Goal: Task Accomplishment & Management: Manage account settings

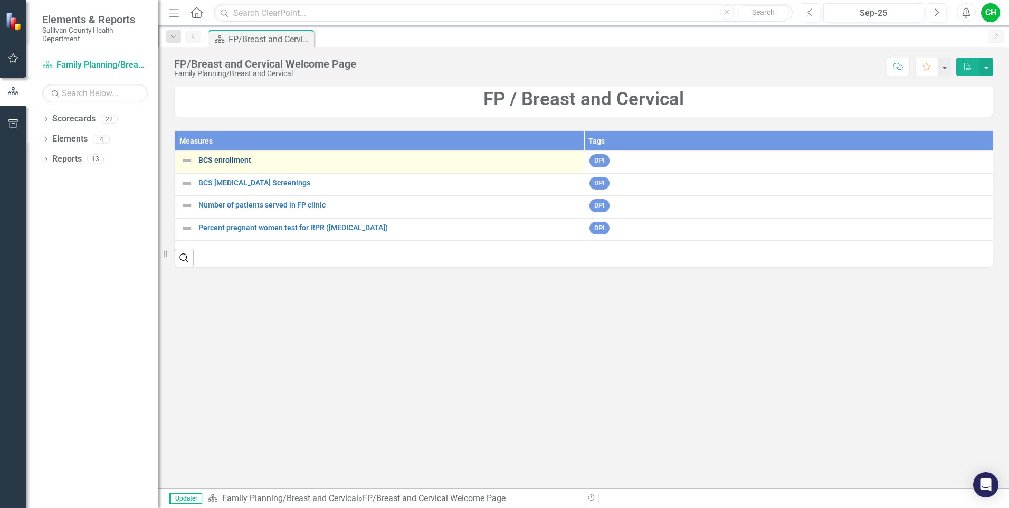
click at [227, 161] on link "BCS enrollment" at bounding box center [388, 160] width 380 height 8
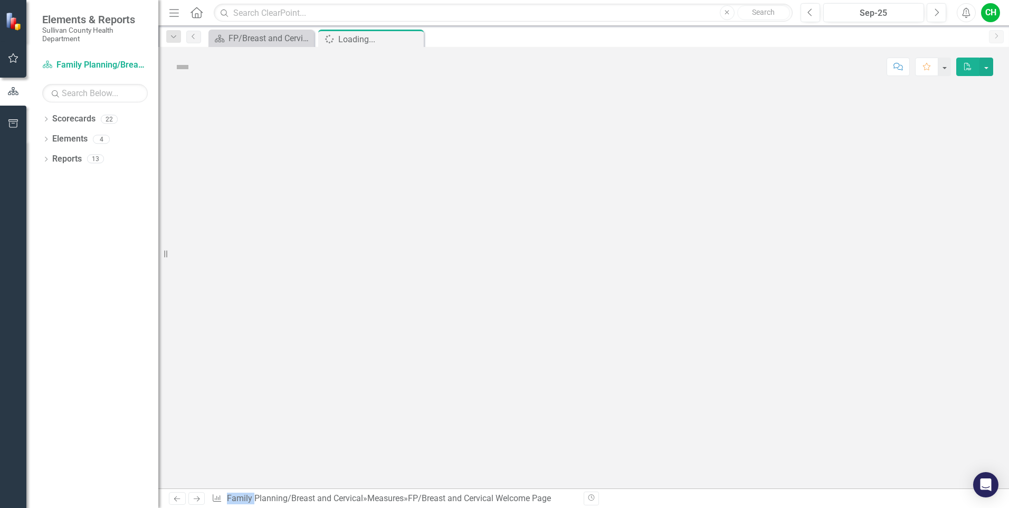
click at [227, 161] on div at bounding box center [583, 288] width 851 height 402
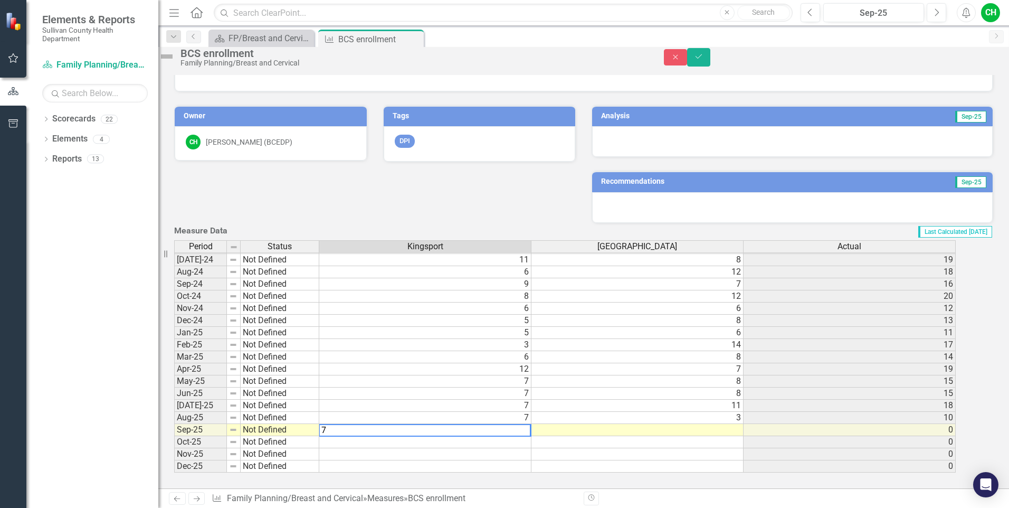
click at [741, 424] on td at bounding box center [637, 430] width 212 height 12
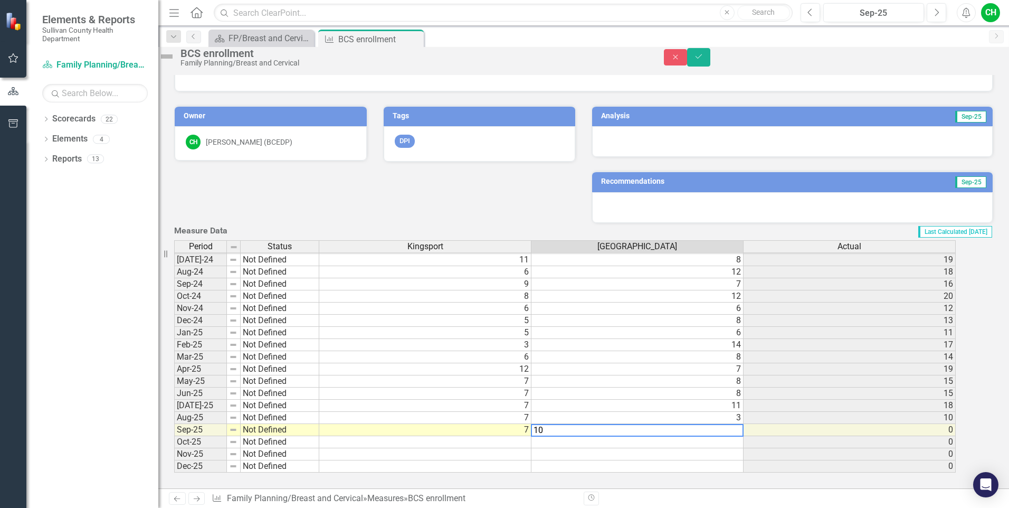
type textarea "10"
click at [895, 436] on td "0" at bounding box center [850, 442] width 212 height 12
click at [703, 60] on icon "Save" at bounding box center [698, 56] width 9 height 7
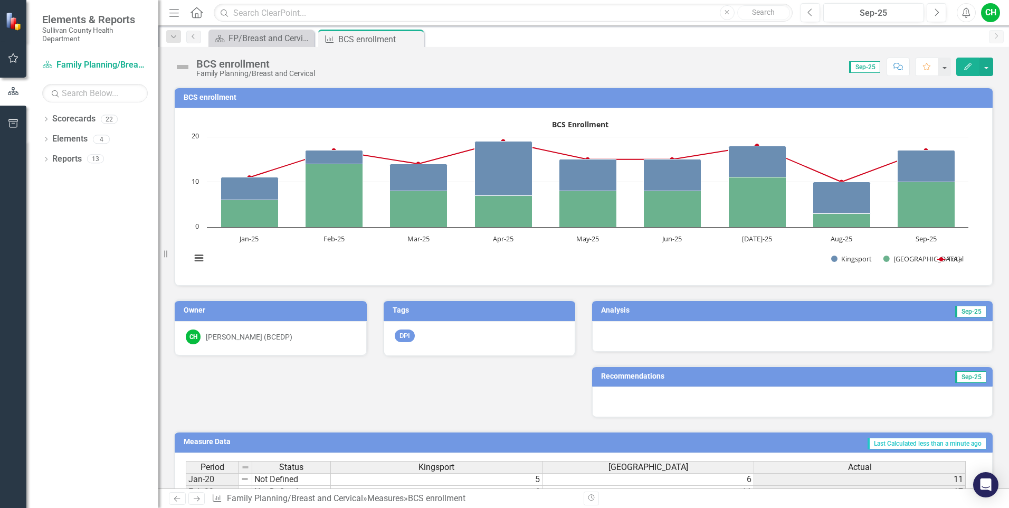
click at [851, 333] on div at bounding box center [792, 336] width 401 height 31
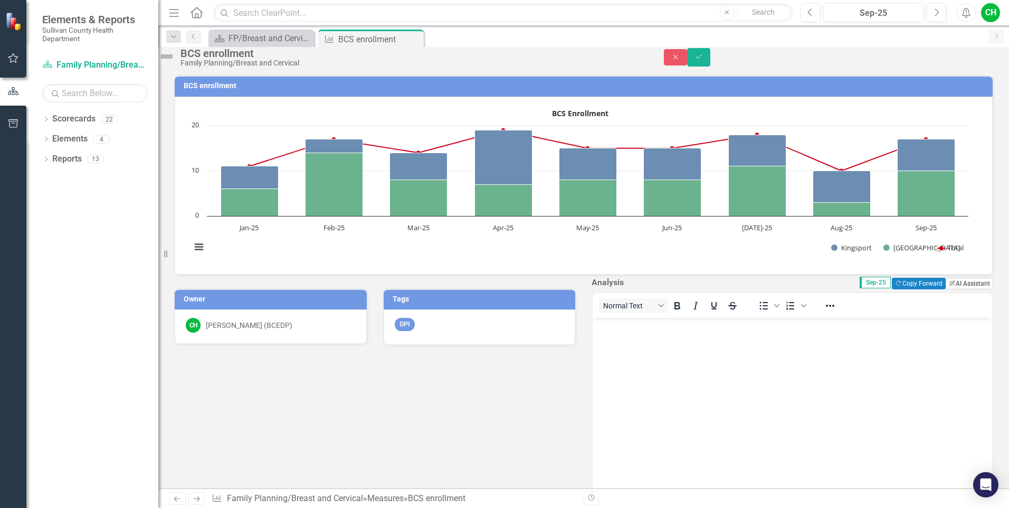
click at [961, 289] on button "ClearPoint AI AI Assistant" at bounding box center [969, 284] width 47 height 12
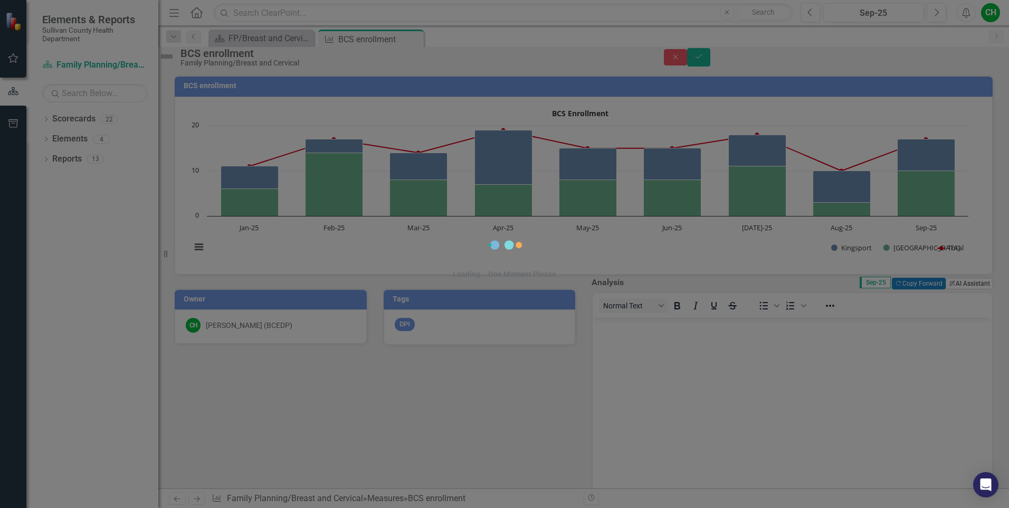
click at [961, 313] on div "Loading... One Moment Please" at bounding box center [504, 254] width 1009 height 508
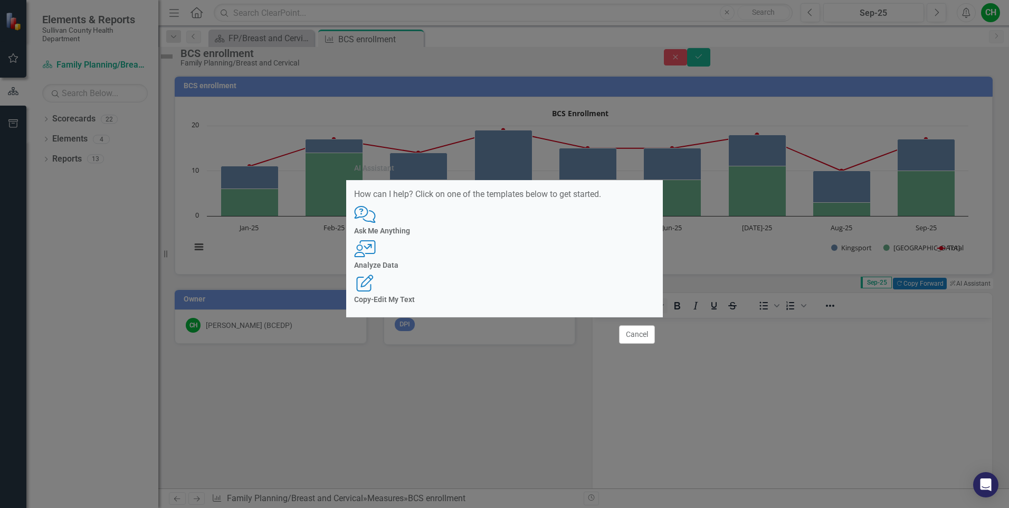
click at [508, 258] on div "User with Chart Analyze Data" at bounding box center [504, 254] width 301 height 29
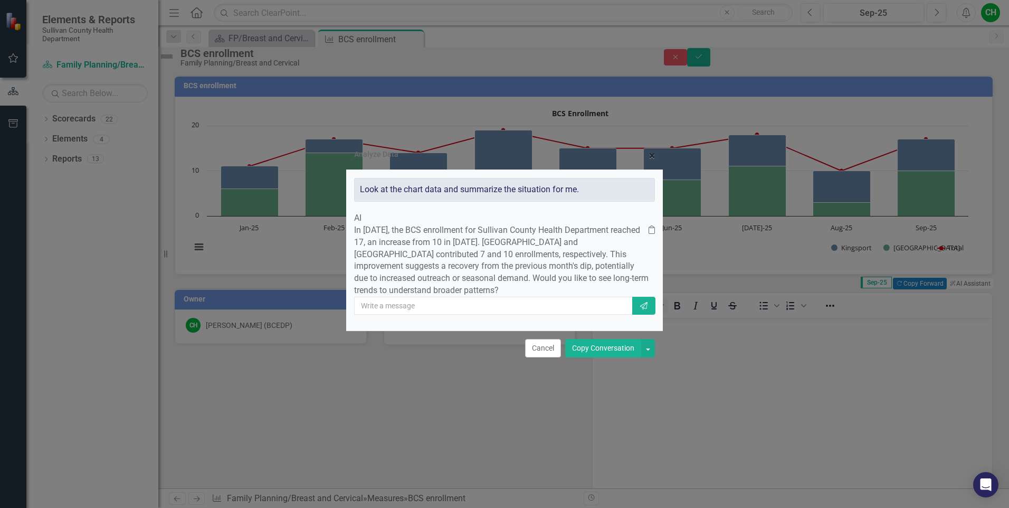
click at [609, 357] on button "Copy Conversation" at bounding box center [603, 348] width 76 height 18
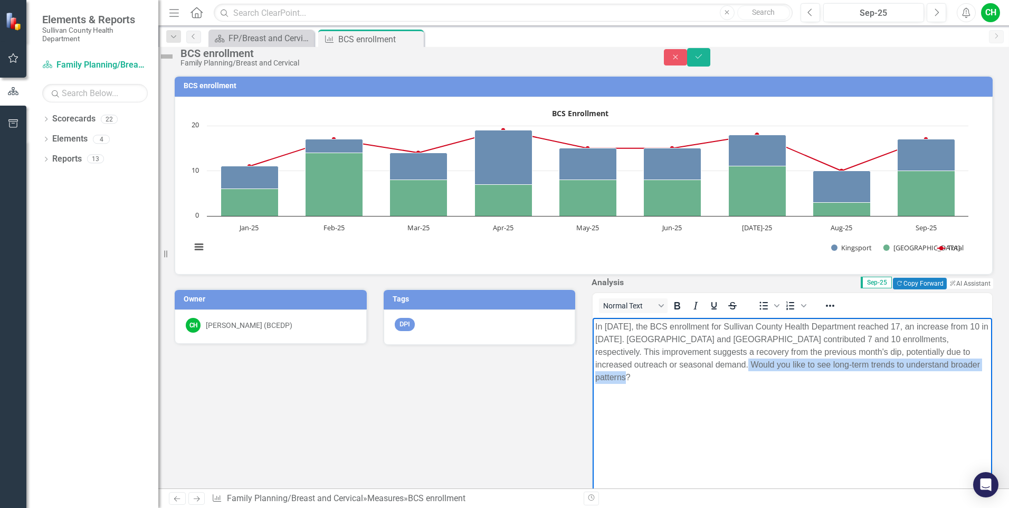
drag, startPoint x: 759, startPoint y: 365, endPoint x: 761, endPoint y: 384, distance: 19.1
click at [761, 384] on body "In [DATE], the BCS enrollment for Sullivan County Health Department reached 17,…" at bounding box center [793, 397] width 400 height 158
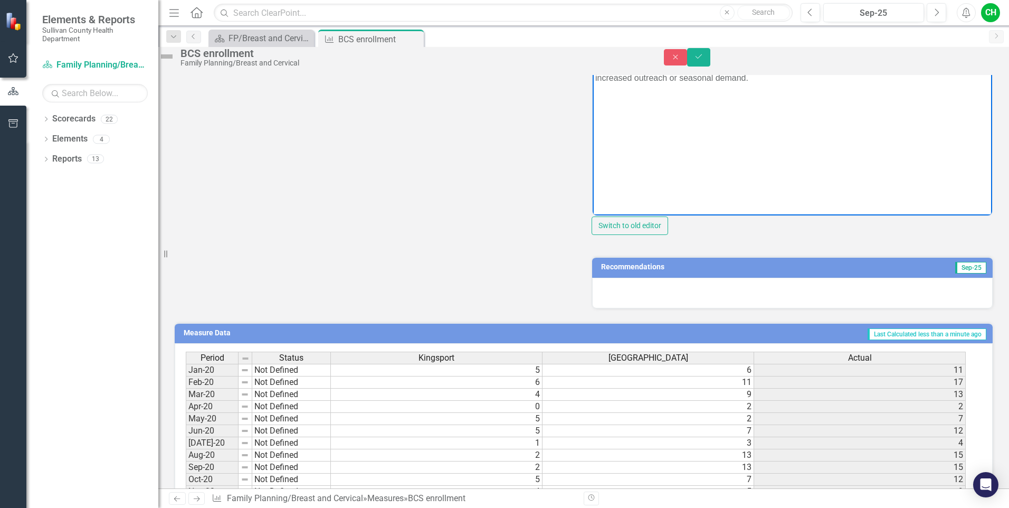
scroll to position [291, 0]
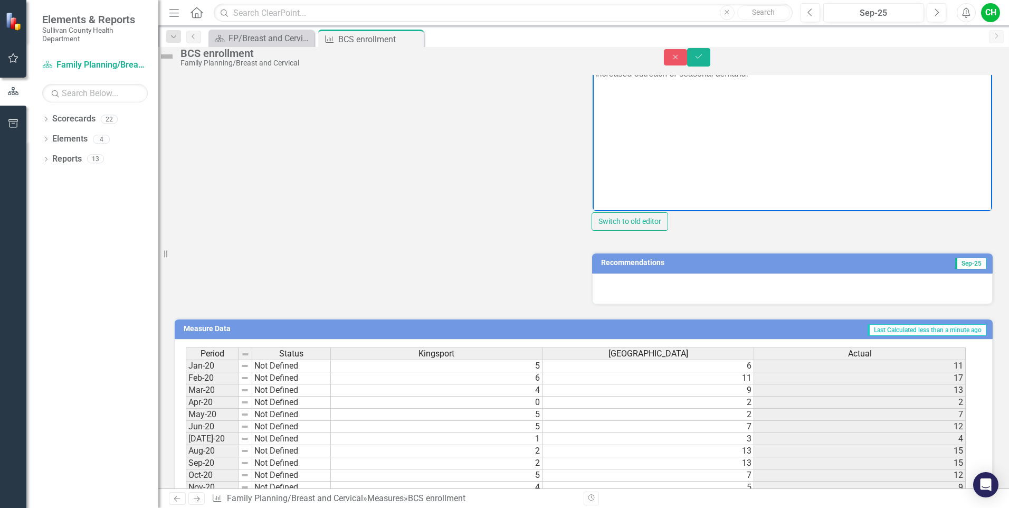
click at [771, 304] on div at bounding box center [792, 288] width 401 height 31
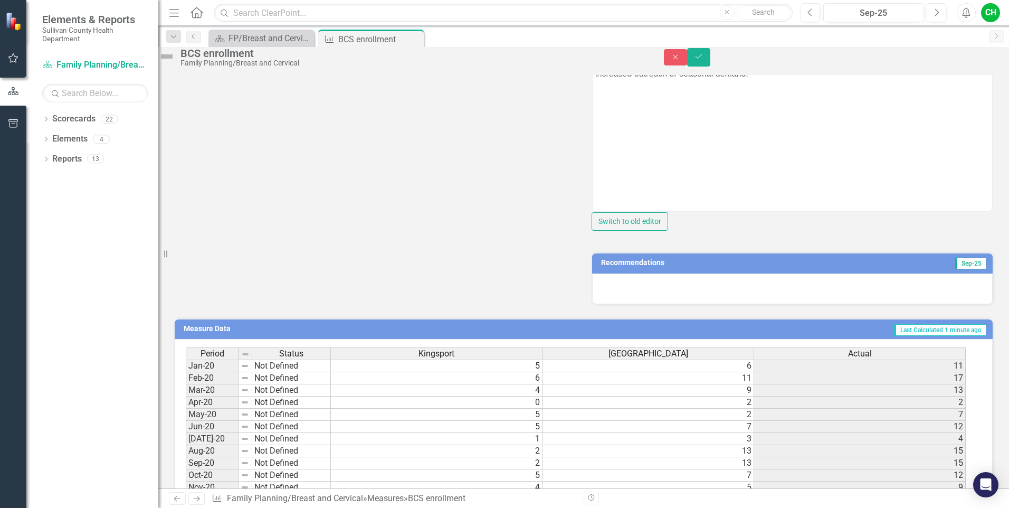
click at [771, 304] on div at bounding box center [792, 288] width 401 height 31
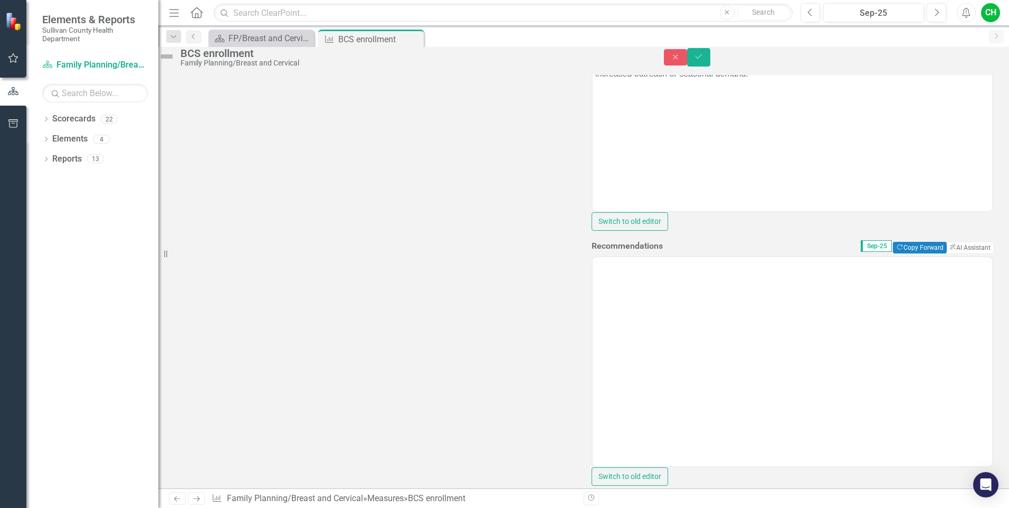
scroll to position [0, 0]
click at [952, 253] on button "ClearPoint AI AI Assistant" at bounding box center [969, 248] width 47 height 12
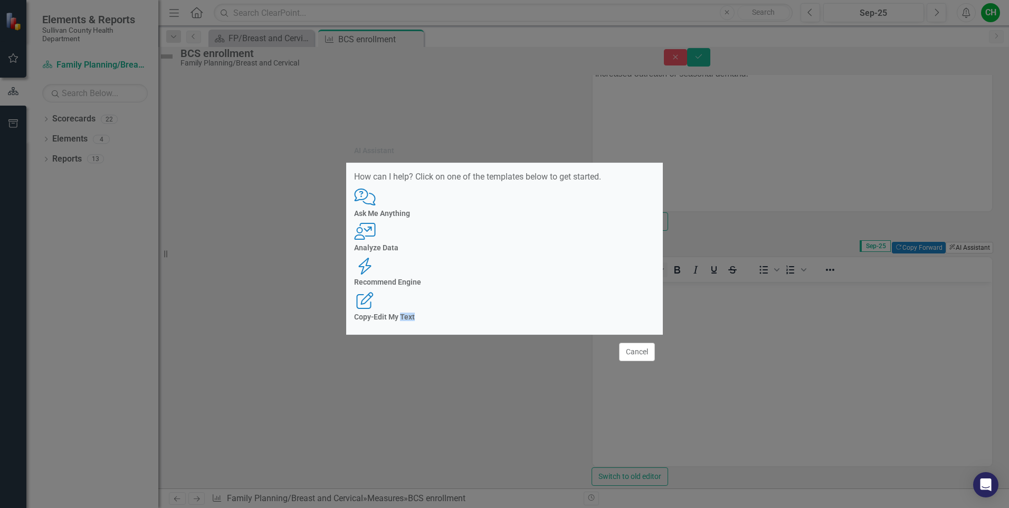
click at [952, 329] on div "AI Assistant How can I help? Click on one of the templates below to get started…" at bounding box center [504, 254] width 1009 height 508
click at [475, 252] on div "Analyze Data" at bounding box center [504, 248] width 301 height 8
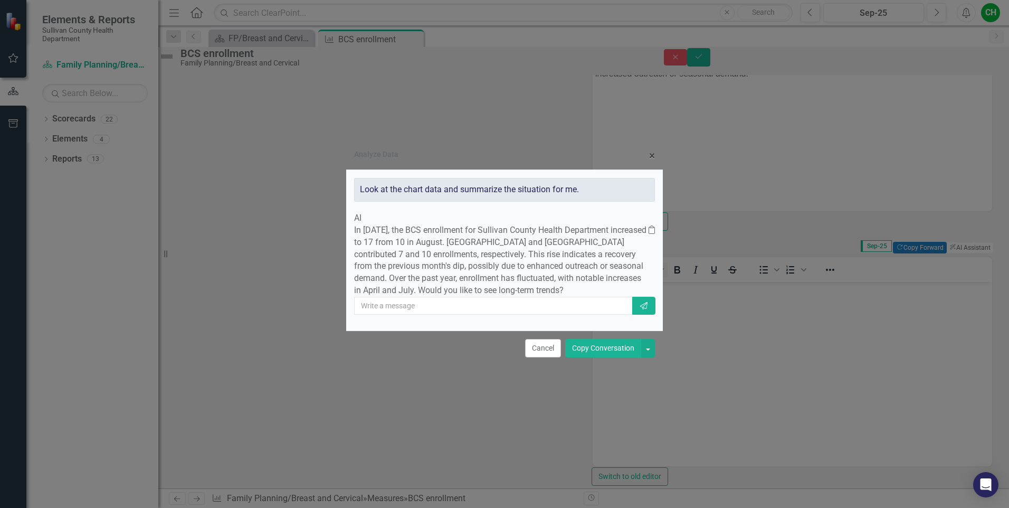
click at [614, 357] on button "Copy Conversation" at bounding box center [603, 348] width 76 height 18
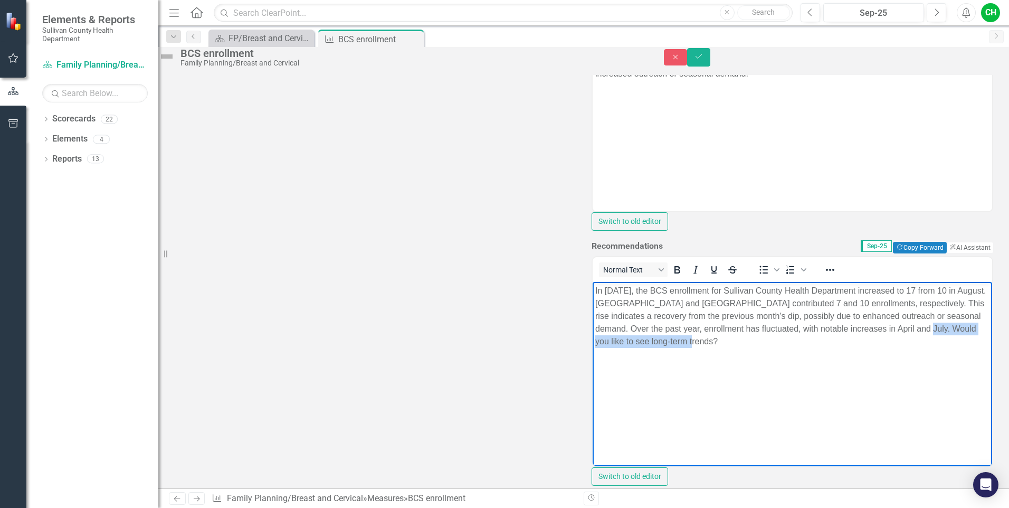
drag, startPoint x: 630, startPoint y: 339, endPoint x: 795, endPoint y: 349, distance: 165.5
click at [795, 349] on body "In [DATE], the BCS enrollment for Sullivan County Health Department increased t…" at bounding box center [793, 360] width 400 height 158
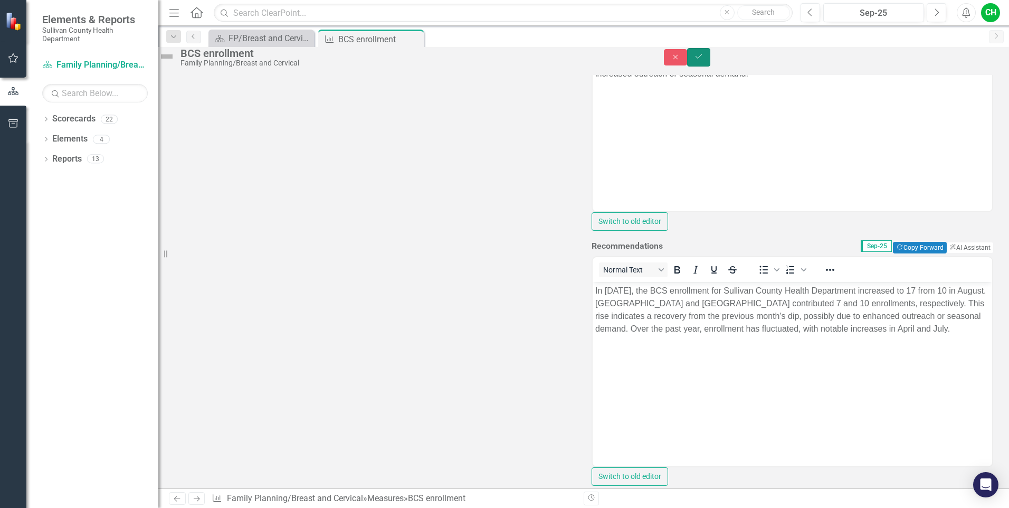
click at [703, 60] on icon "Save" at bounding box center [698, 56] width 9 height 7
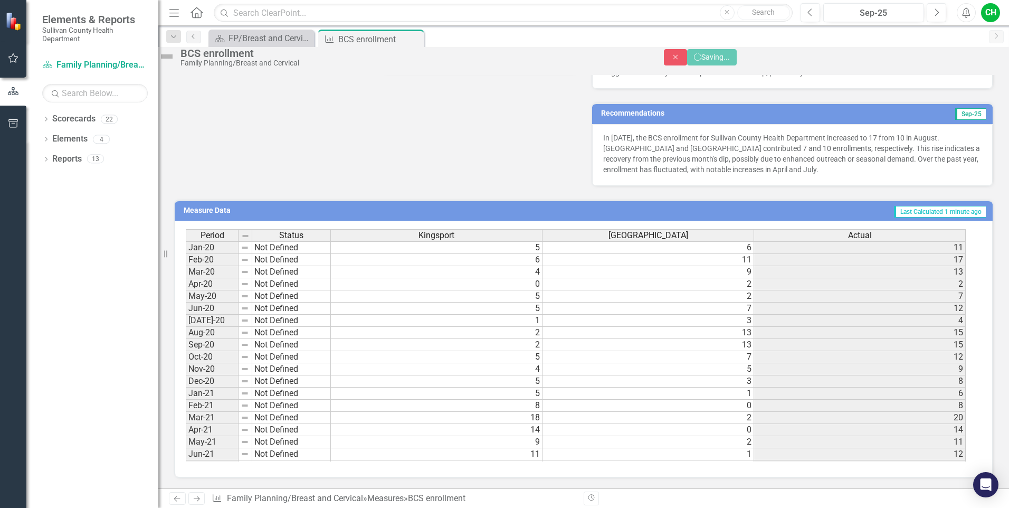
scroll to position [284, 0]
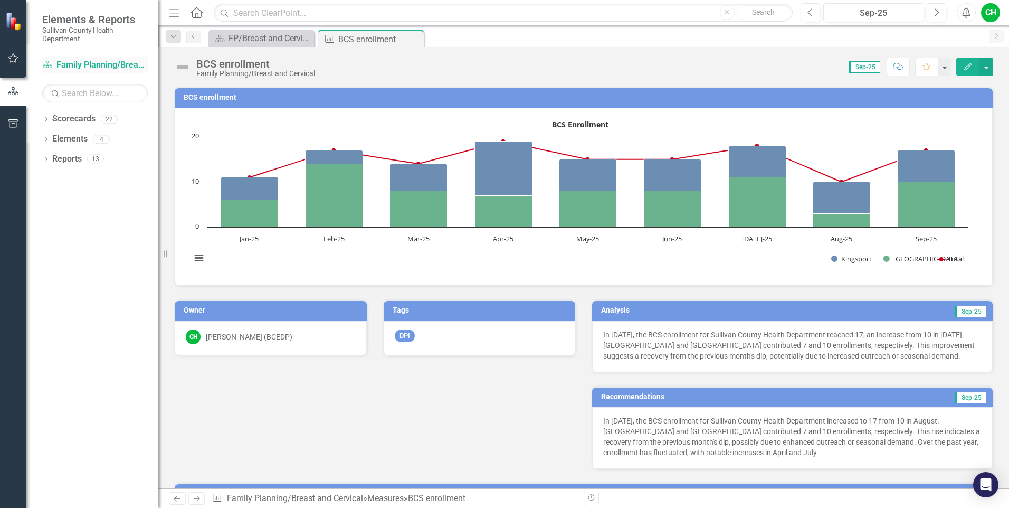
click at [70, 65] on link "Scorecard Family Planning/Breast and Cervical" at bounding box center [95, 65] width 106 height 12
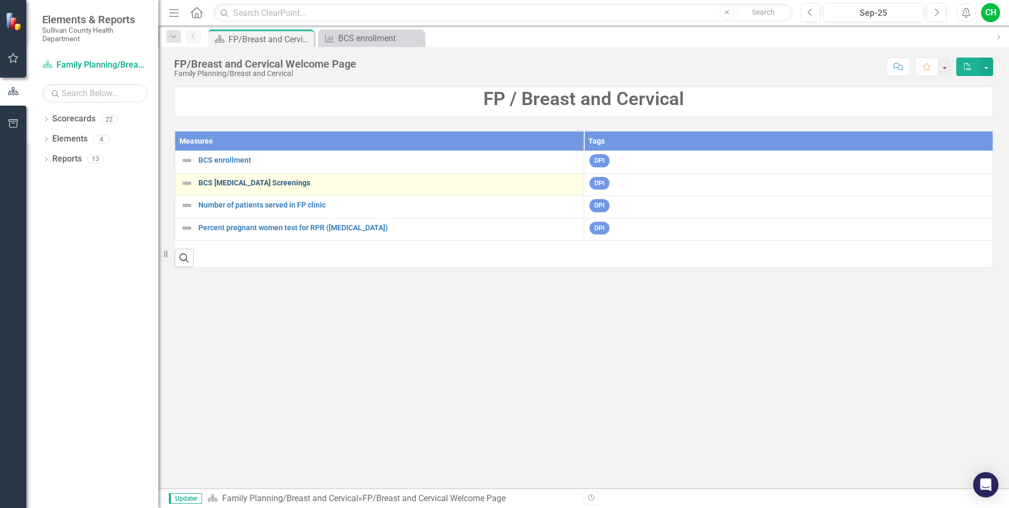
click at [230, 183] on link "BCS [MEDICAL_DATA] Screenings" at bounding box center [388, 183] width 380 height 8
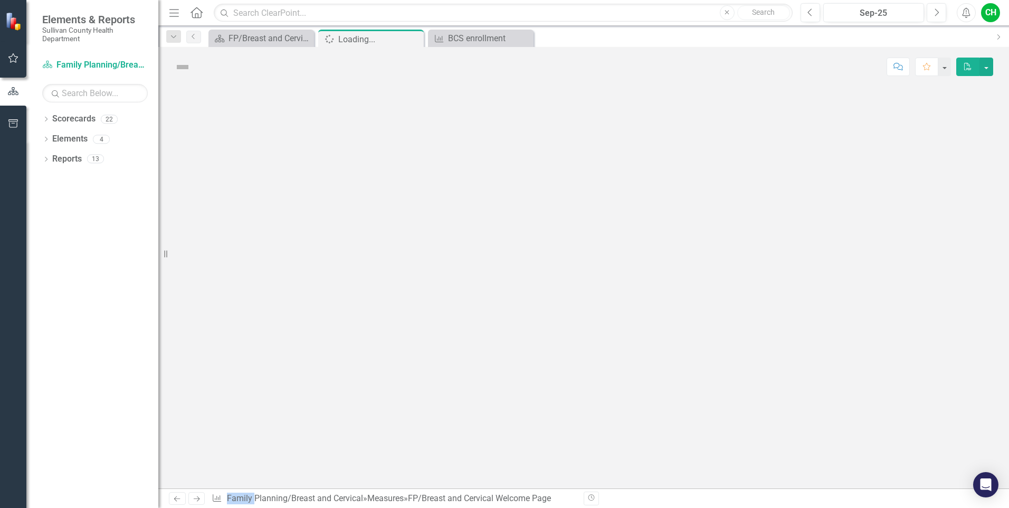
click at [230, 183] on div at bounding box center [583, 288] width 851 height 402
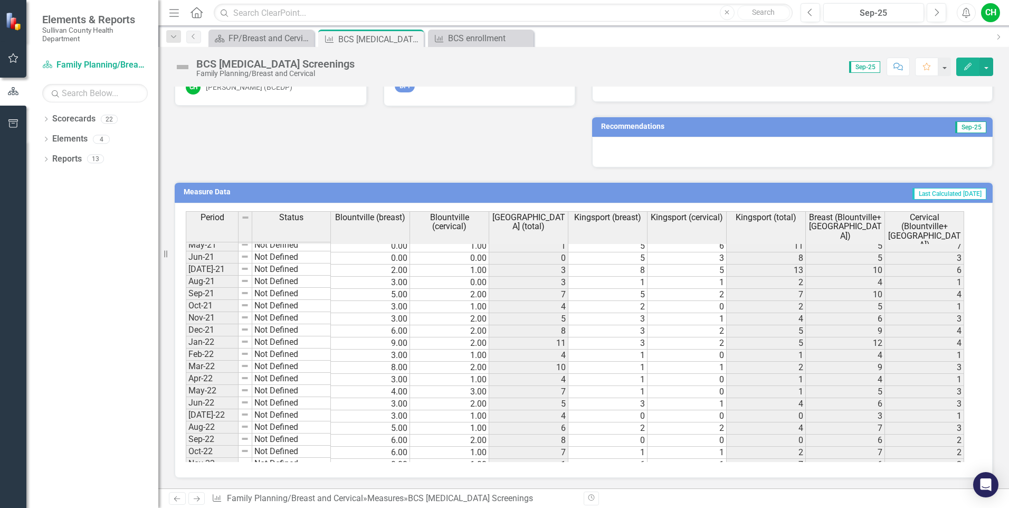
scroll to position [207, 0]
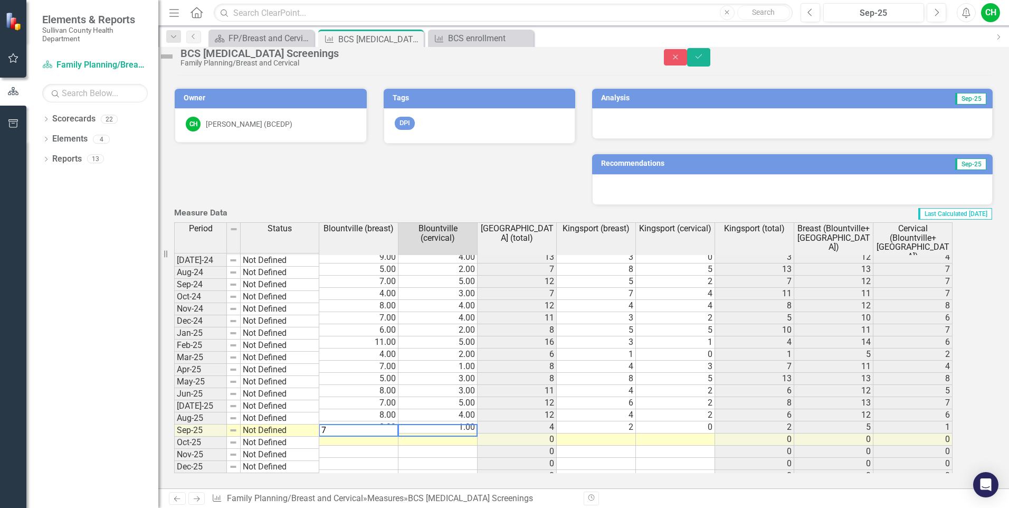
click at [453, 433] on td at bounding box center [437, 439] width 79 height 12
click at [636, 433] on td at bounding box center [596, 439] width 79 height 12
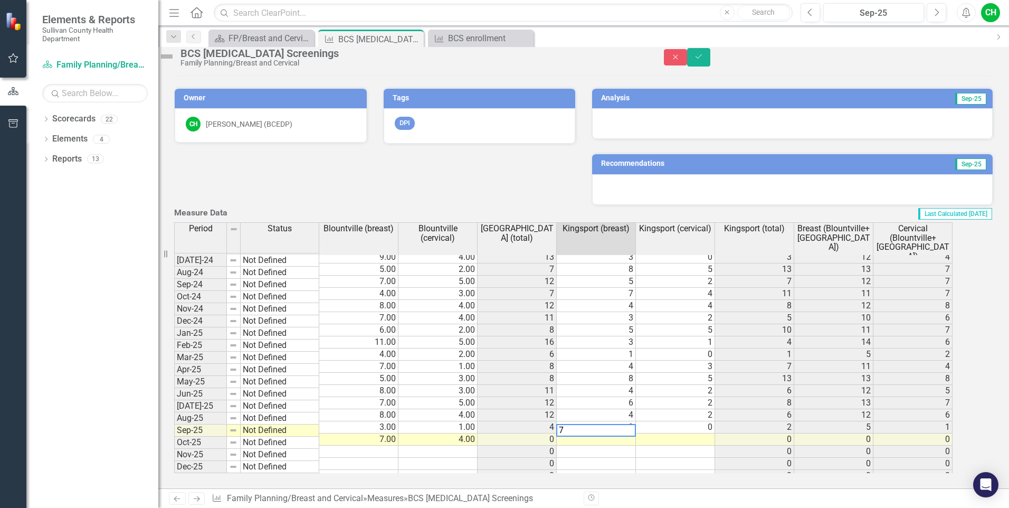
click at [693, 433] on td at bounding box center [675, 439] width 79 height 12
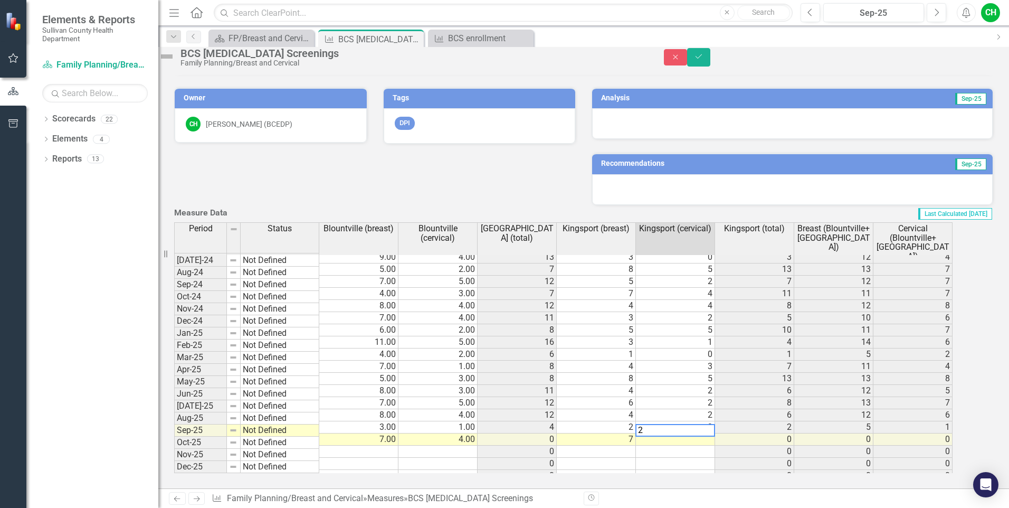
type textarea "2"
click at [700, 445] on td at bounding box center [675, 451] width 79 height 12
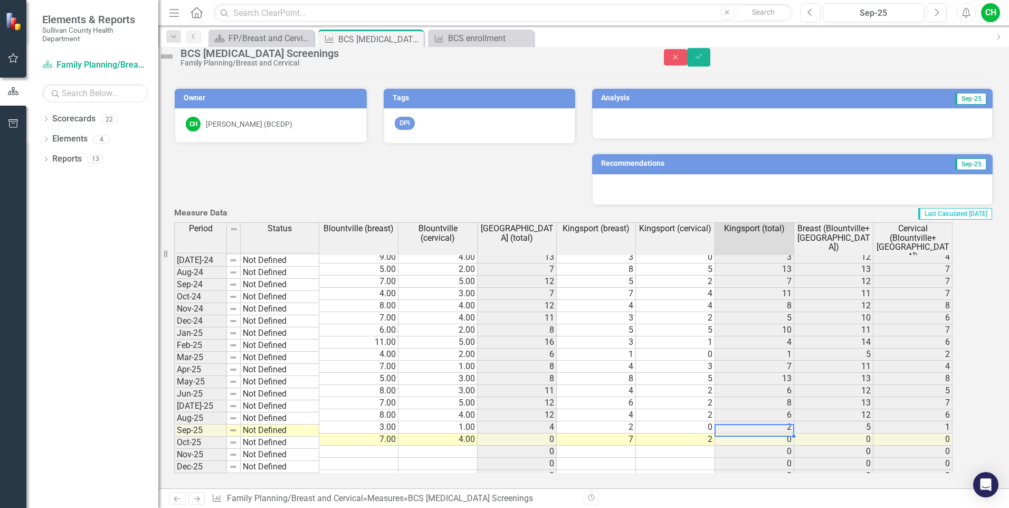
click at [766, 433] on td "0" at bounding box center [754, 439] width 79 height 12
click at [710, 66] on button "Save" at bounding box center [698, 57] width 23 height 18
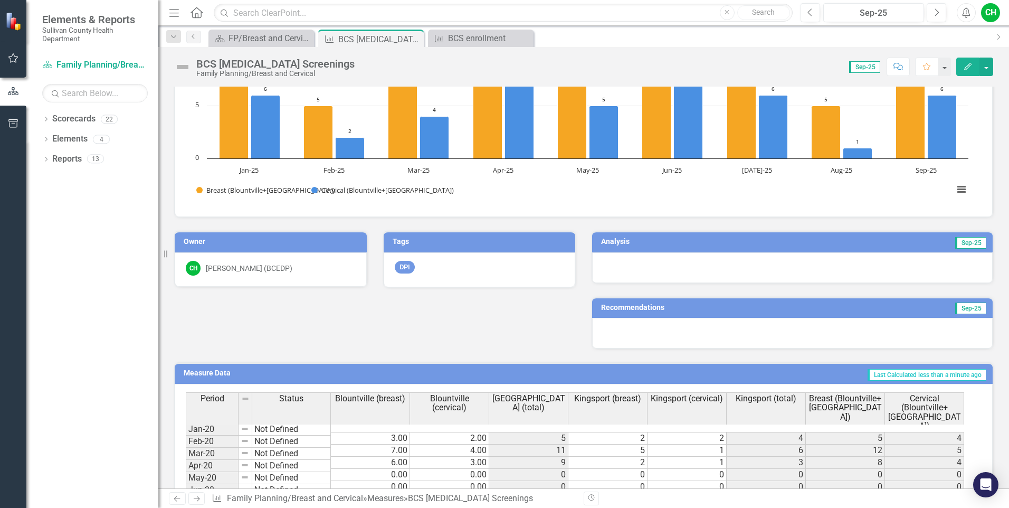
scroll to position [228, 0]
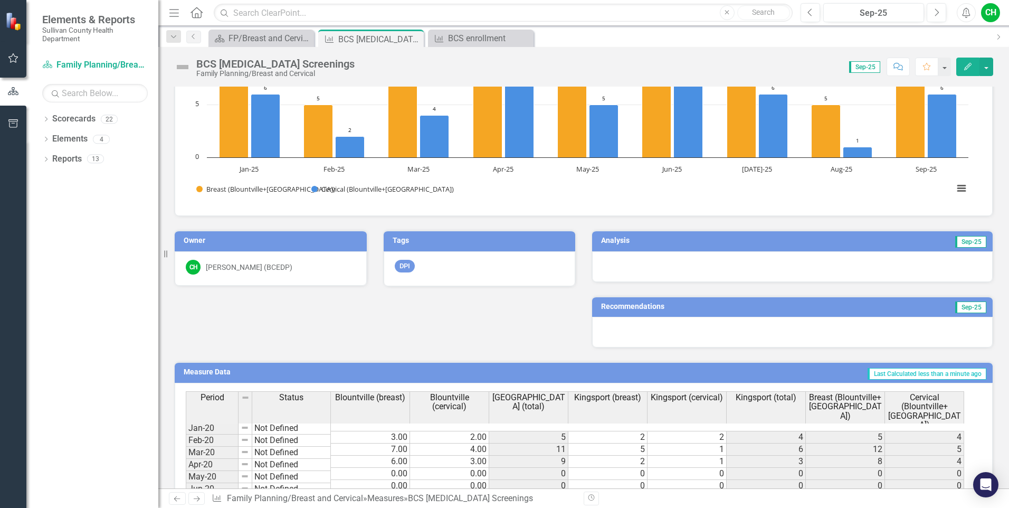
click at [820, 267] on div at bounding box center [792, 266] width 401 height 31
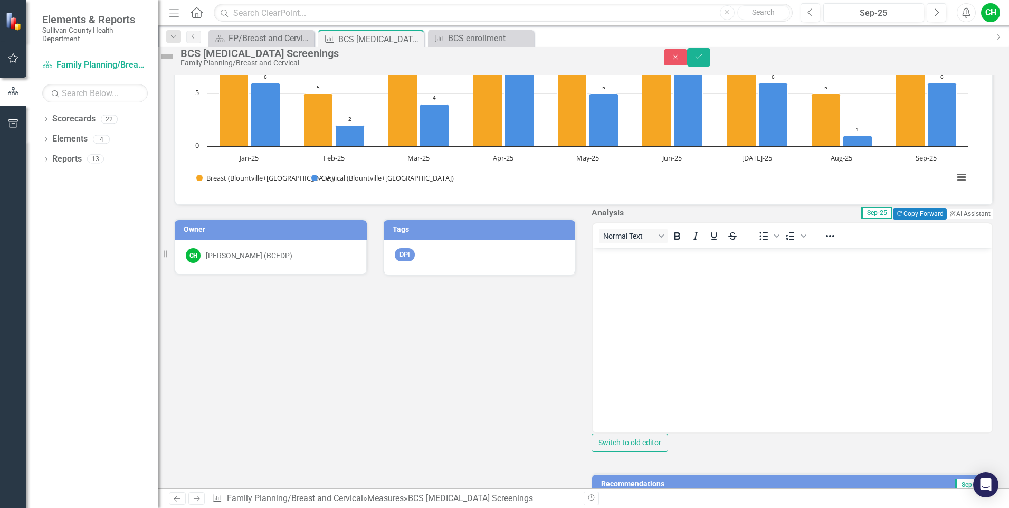
scroll to position [0, 0]
click at [958, 220] on button "ClearPoint AI AI Assistant" at bounding box center [969, 214] width 47 height 12
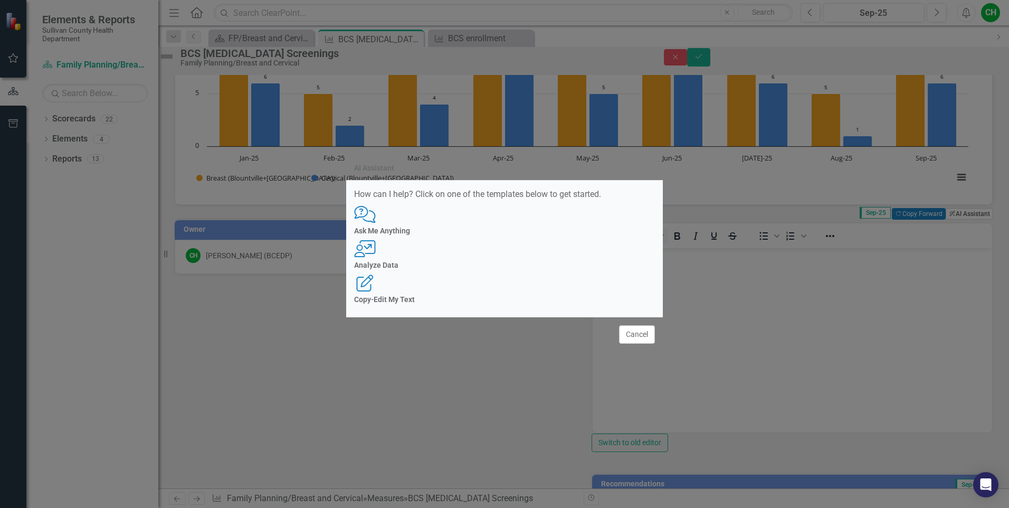
click at [958, 249] on div "AI Assistant How can I help? Click on one of the templates below to get started…" at bounding box center [504, 254] width 1009 height 508
click at [520, 247] on div "User with Chart Analyze Data" at bounding box center [504, 254] width 301 height 29
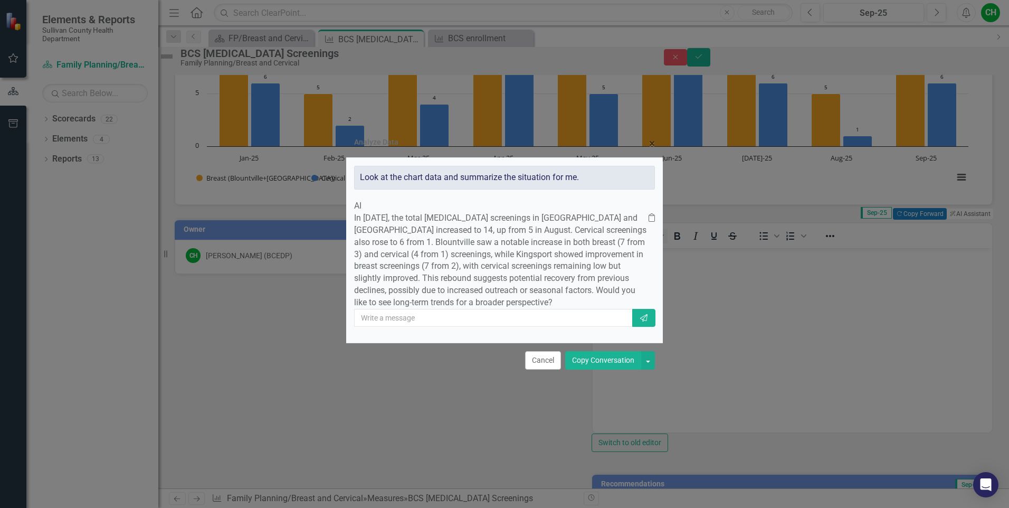
click at [619, 369] on button "Copy Conversation" at bounding box center [603, 360] width 76 height 18
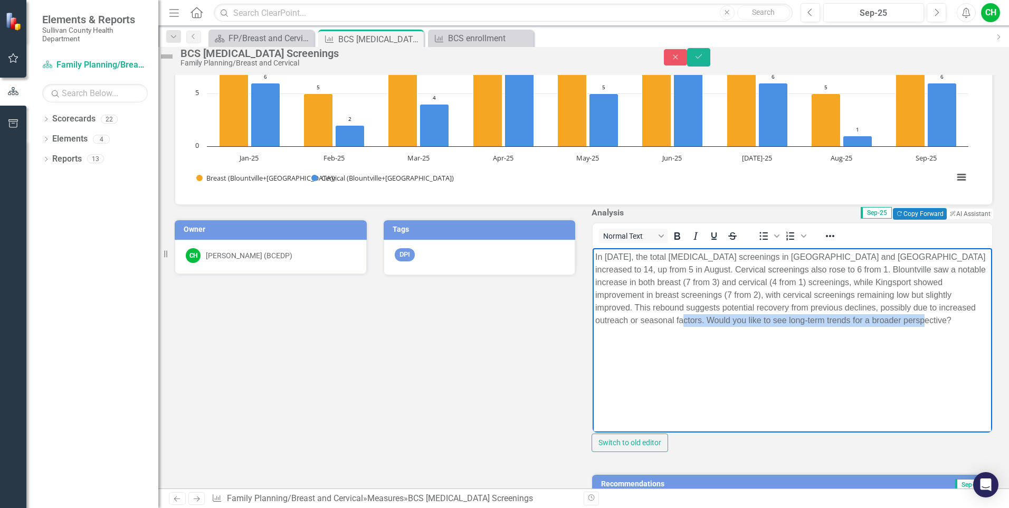
drag, startPoint x: 745, startPoint y: 320, endPoint x: 755, endPoint y: 337, distance: 19.2
click at [755, 327] on p "In [DATE], the total [MEDICAL_DATA] screenings in [GEOGRAPHIC_DATA] and [GEOGRA…" at bounding box center [792, 289] width 394 height 76
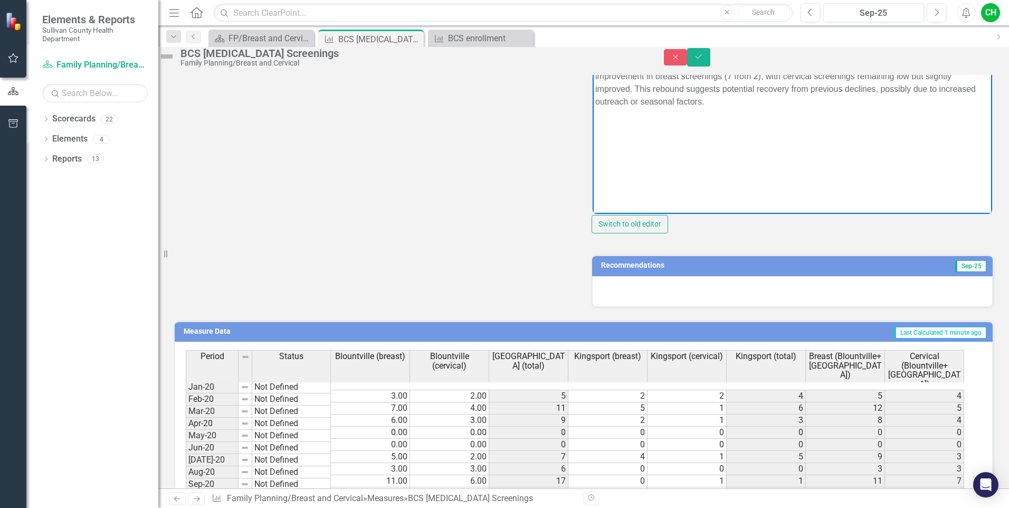
scroll to position [536, 0]
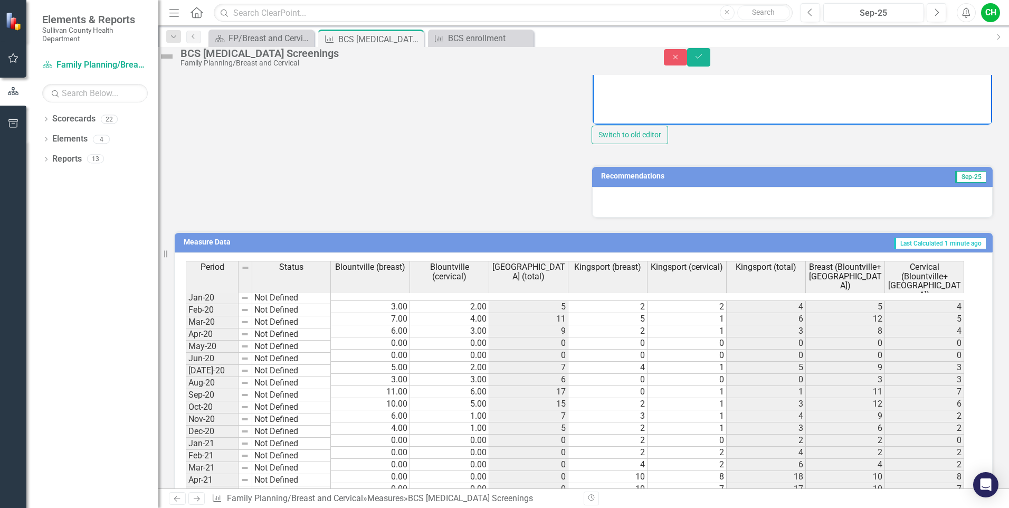
click at [777, 217] on div at bounding box center [792, 202] width 401 height 31
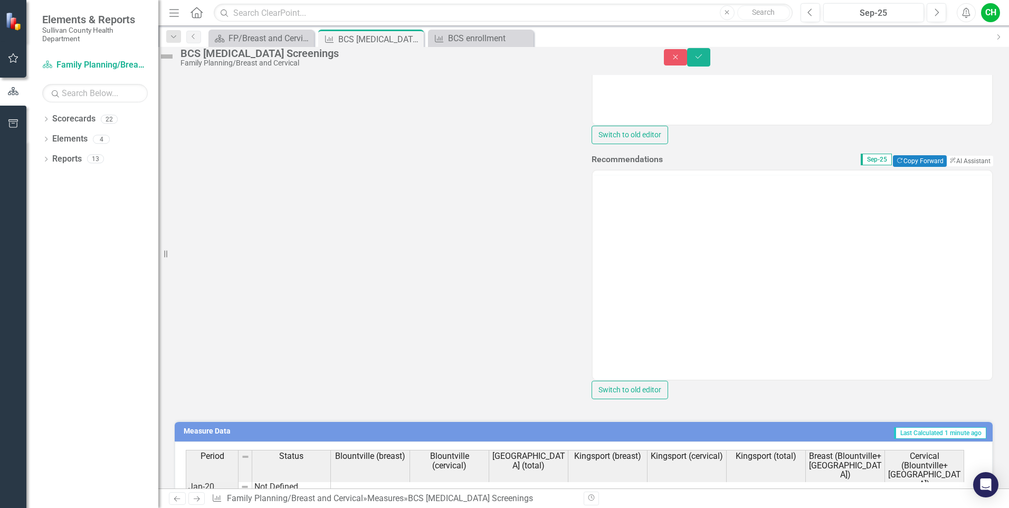
scroll to position [0, 0]
click at [948, 167] on button "ClearPoint AI AI Assistant" at bounding box center [969, 161] width 47 height 12
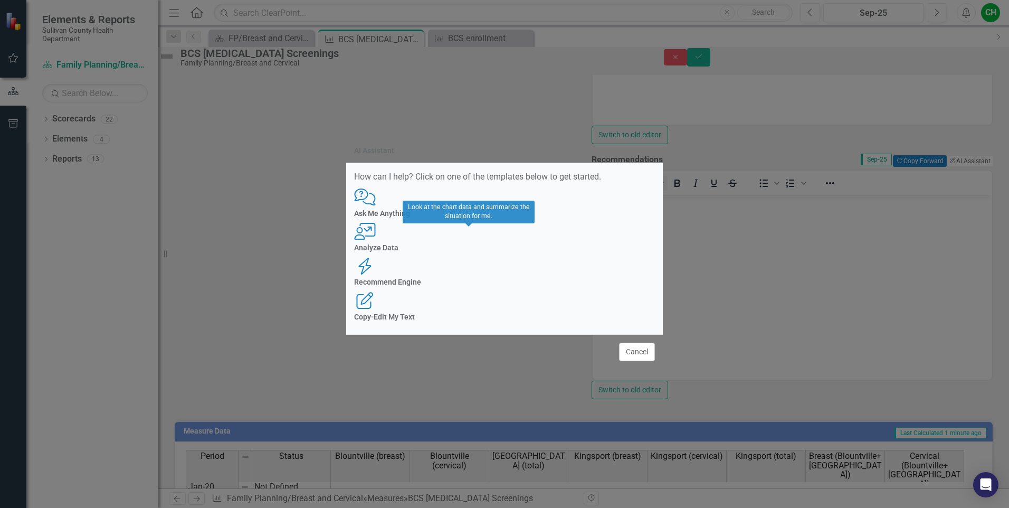
click at [469, 252] on h4 "Analyze Data" at bounding box center [504, 248] width 301 height 8
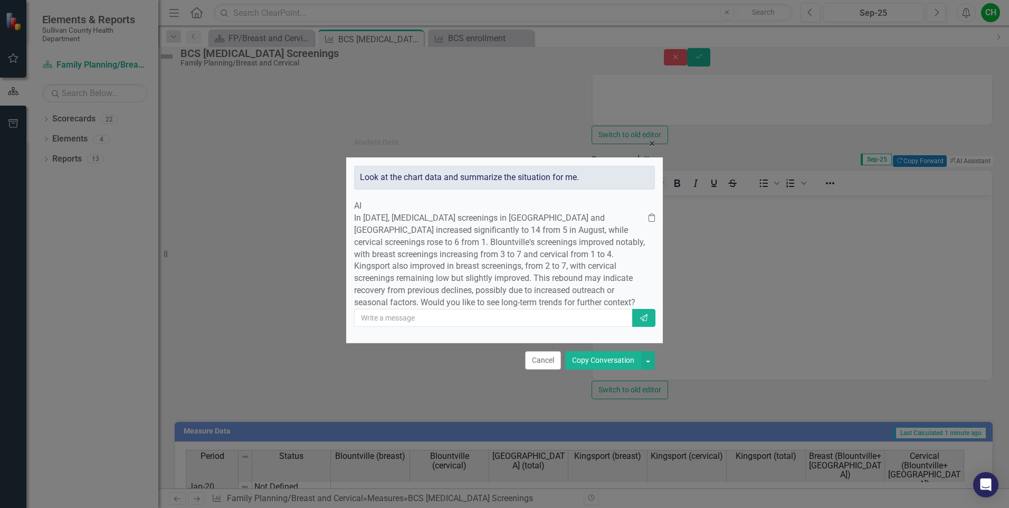
click at [628, 369] on button "Copy Conversation" at bounding box center [603, 360] width 76 height 18
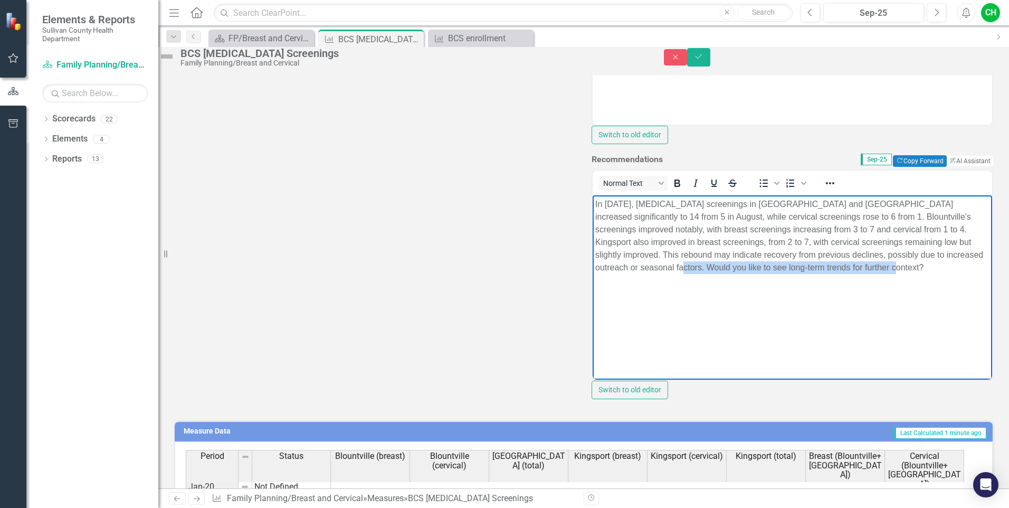
drag, startPoint x: 708, startPoint y: 267, endPoint x: 933, endPoint y: 270, distance: 224.9
click at [933, 270] on p "In [DATE], [MEDICAL_DATA] screenings in [GEOGRAPHIC_DATA] and [GEOGRAPHIC_DATA]…" at bounding box center [792, 235] width 394 height 76
click at [703, 59] on icon "Save" at bounding box center [698, 56] width 9 height 7
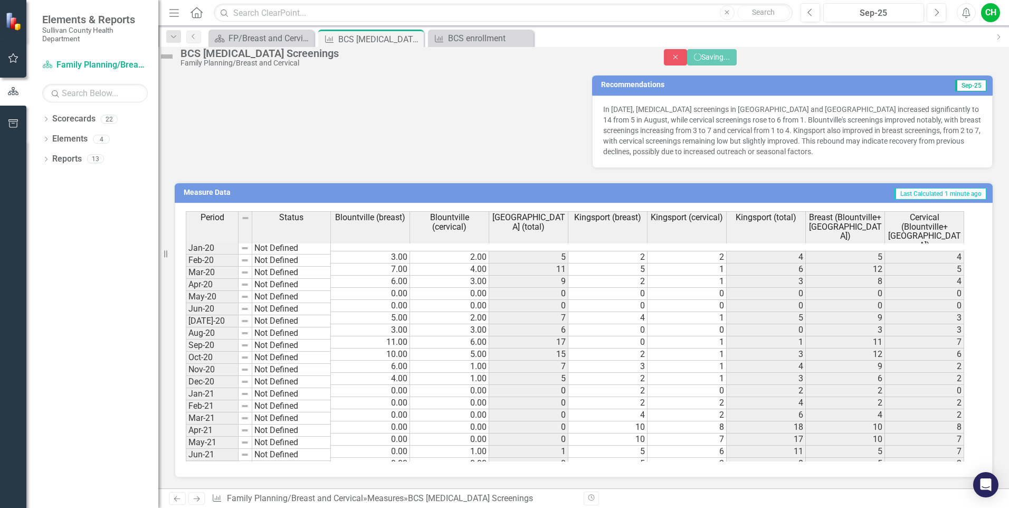
scroll to position [492, 0]
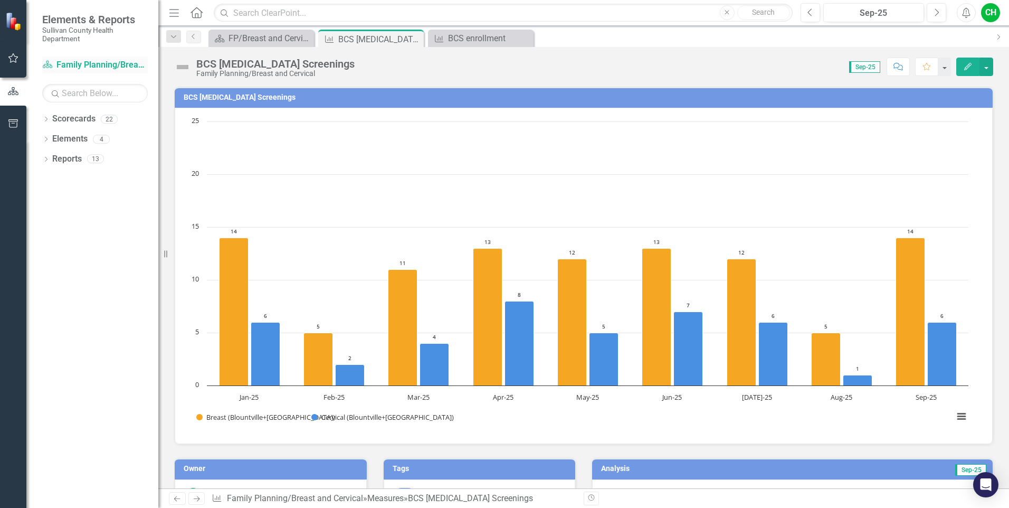
click at [70, 61] on link "Scorecard Family Planning/Breast and Cervical" at bounding box center [95, 65] width 106 height 12
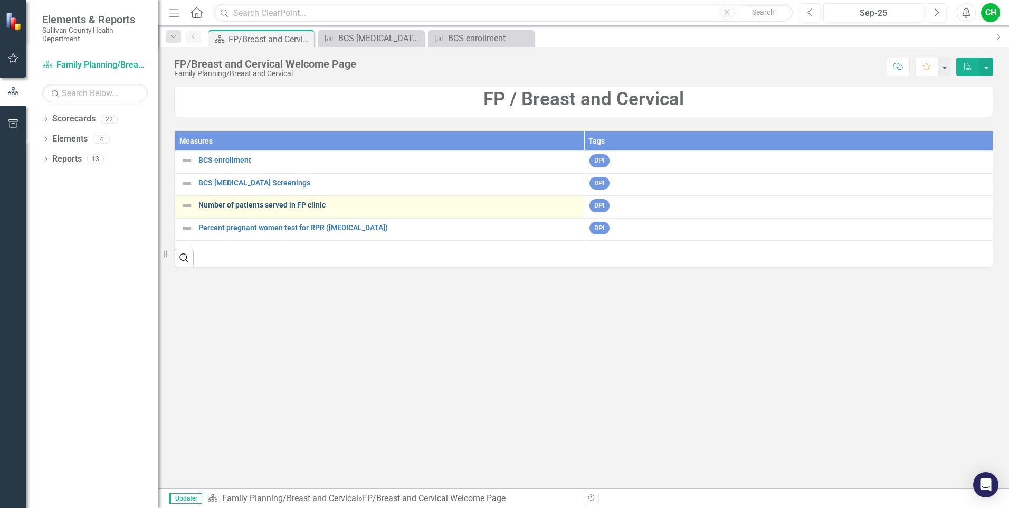
click at [246, 204] on link "Number of patients served in FP clinic" at bounding box center [388, 205] width 380 height 8
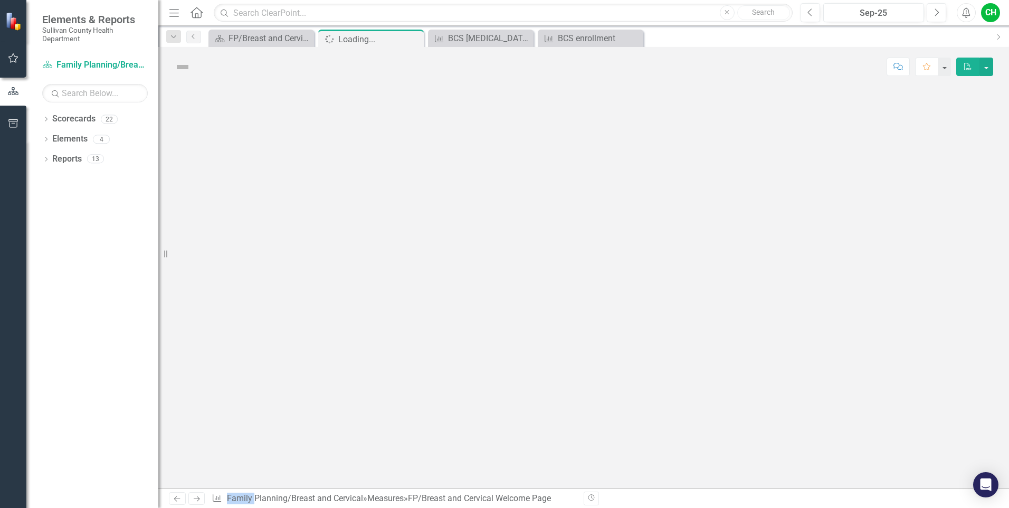
click at [246, 204] on div at bounding box center [583, 288] width 851 height 402
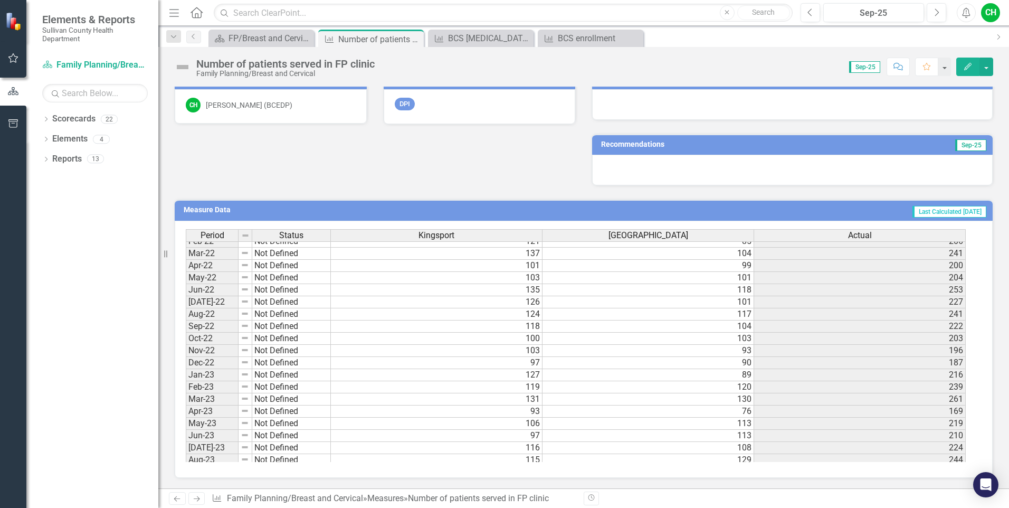
scroll to position [413, 0]
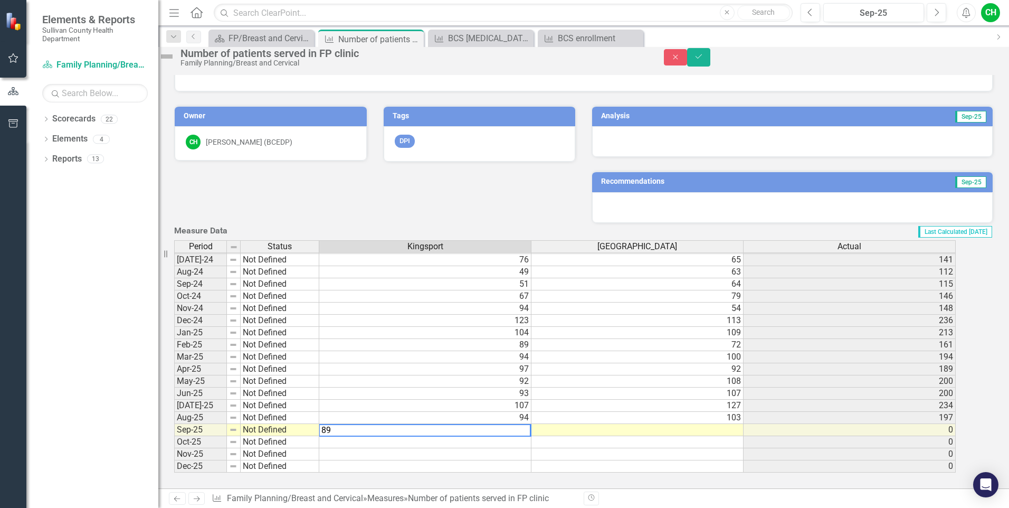
click at [684, 424] on td at bounding box center [637, 430] width 212 height 12
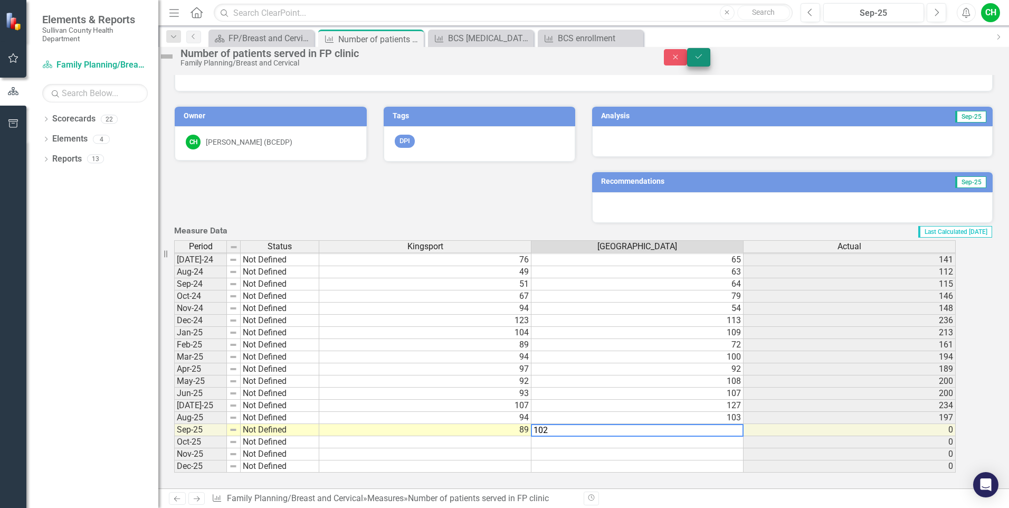
type textarea "102"
click at [703, 58] on icon "Save" at bounding box center [698, 56] width 9 height 7
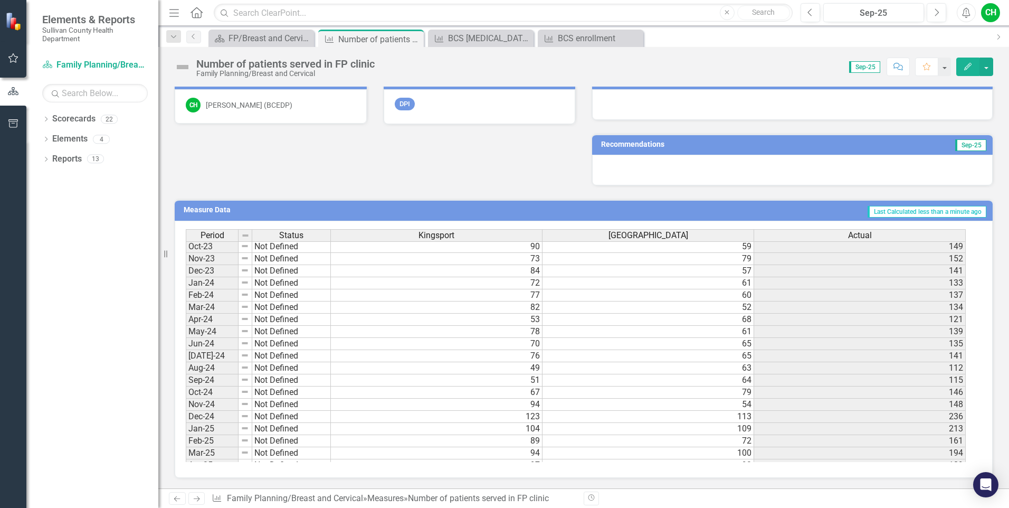
scroll to position [655, 0]
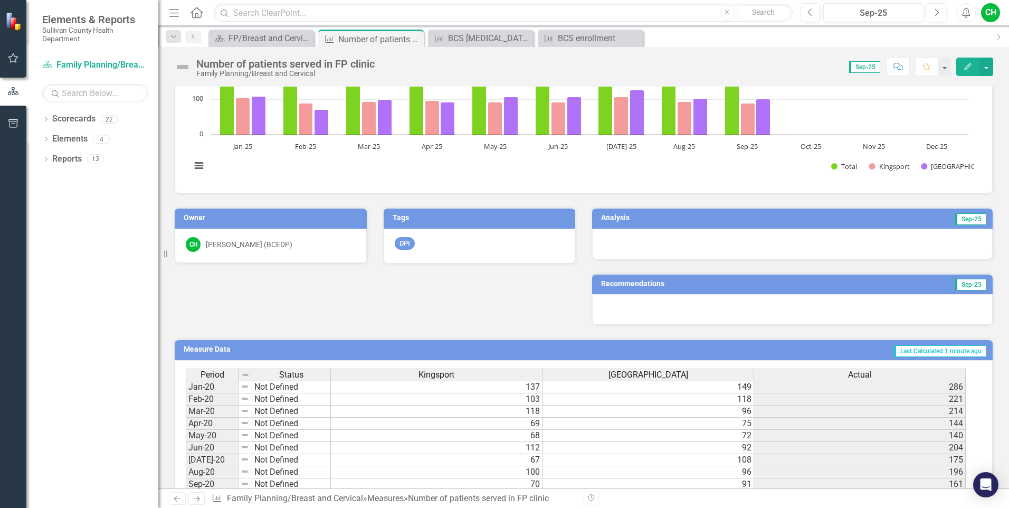
click at [667, 243] on div at bounding box center [792, 244] width 401 height 31
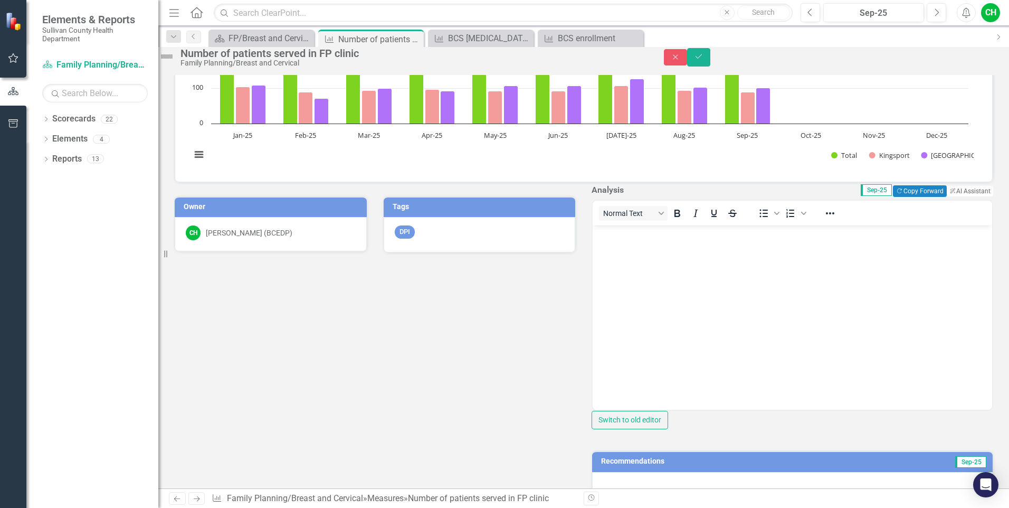
scroll to position [0, 0]
click at [946, 197] on button "ClearPoint AI AI Assistant" at bounding box center [969, 191] width 47 height 12
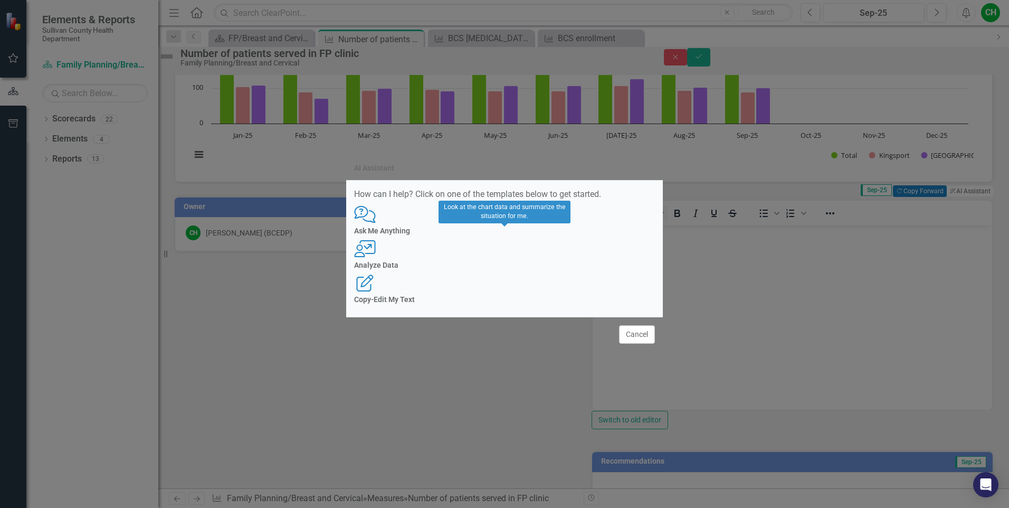
click at [527, 258] on div "User with Chart Analyze Data" at bounding box center [504, 254] width 301 height 29
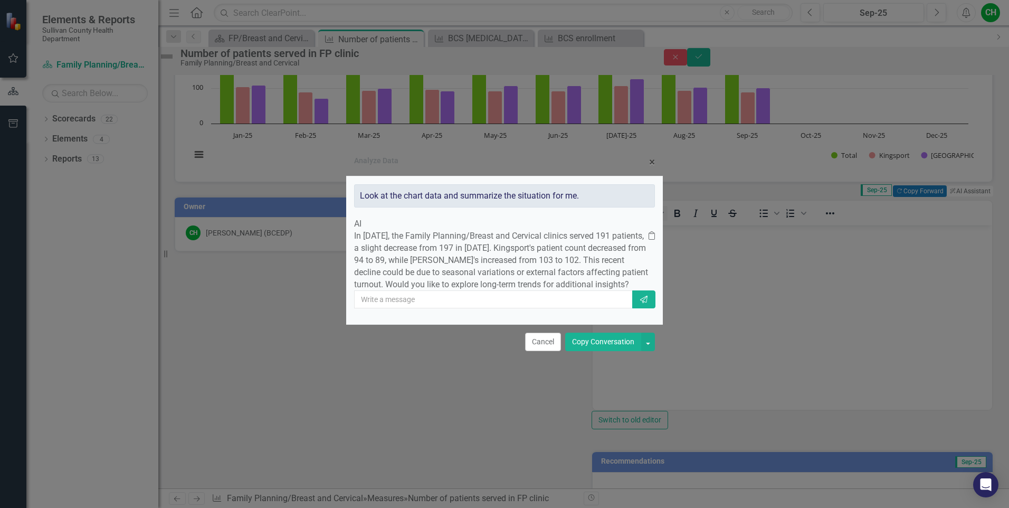
click at [591, 351] on button "Copy Conversation" at bounding box center [603, 341] width 76 height 18
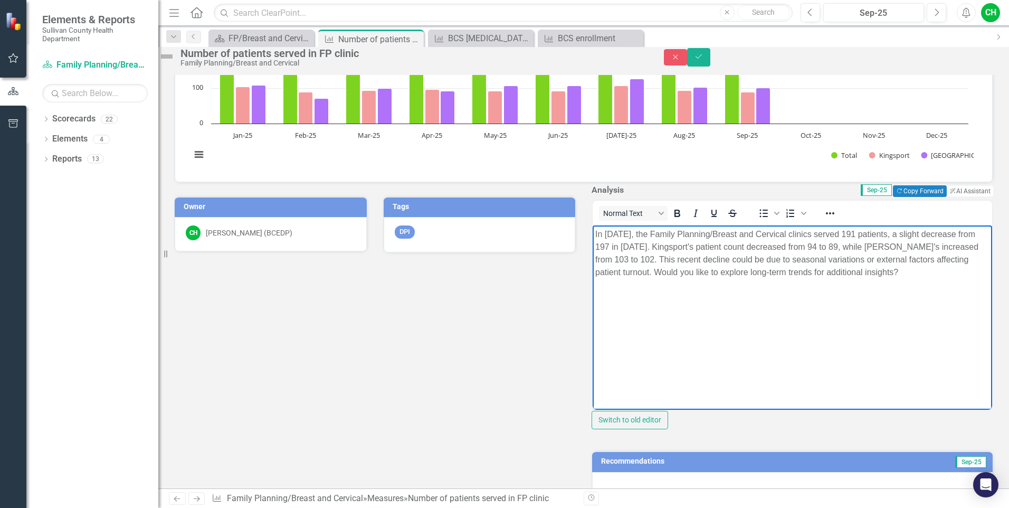
drag, startPoint x: 748, startPoint y: 269, endPoint x: 756, endPoint y: 289, distance: 21.6
click at [756, 279] on p "In [DATE], the Family Planning/Breast and Cervical clinics served 191 patients,…" at bounding box center [792, 253] width 394 height 51
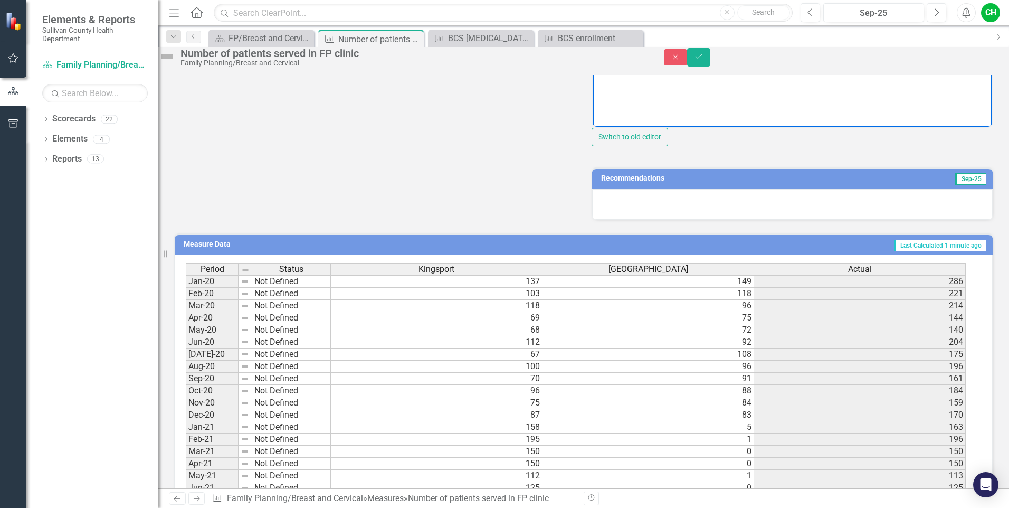
scroll to position [410, 0]
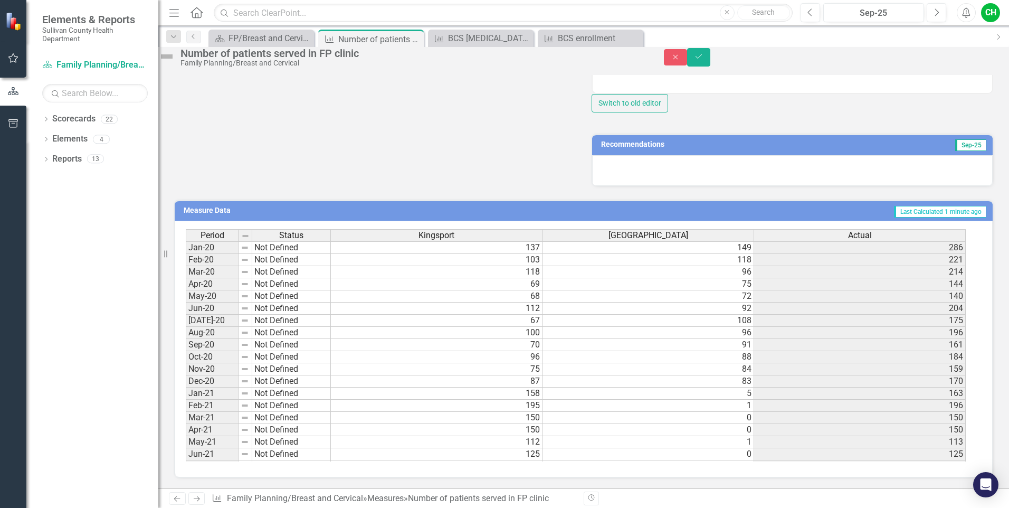
click at [767, 186] on div at bounding box center [792, 170] width 401 height 31
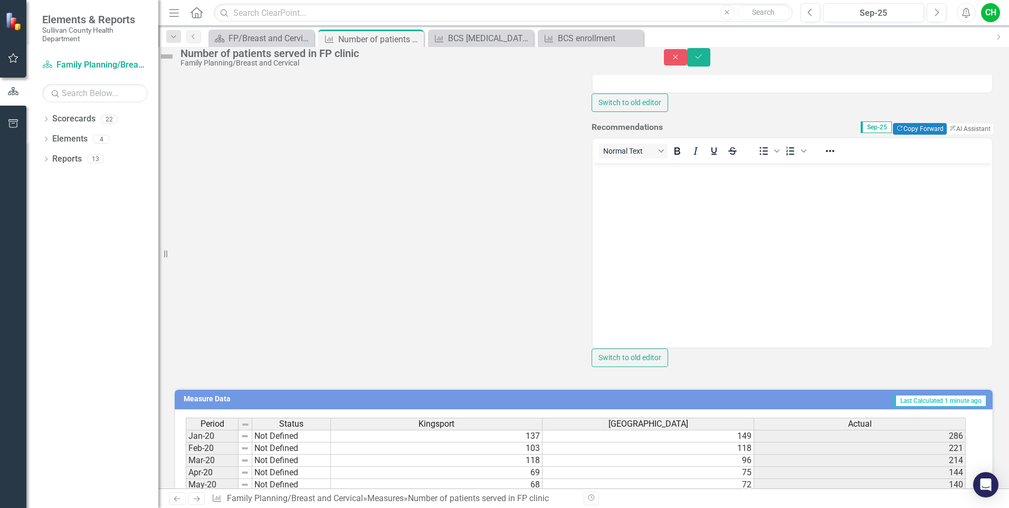
scroll to position [0, 0]
click at [951, 135] on button "ClearPoint AI AI Assistant" at bounding box center [969, 129] width 47 height 12
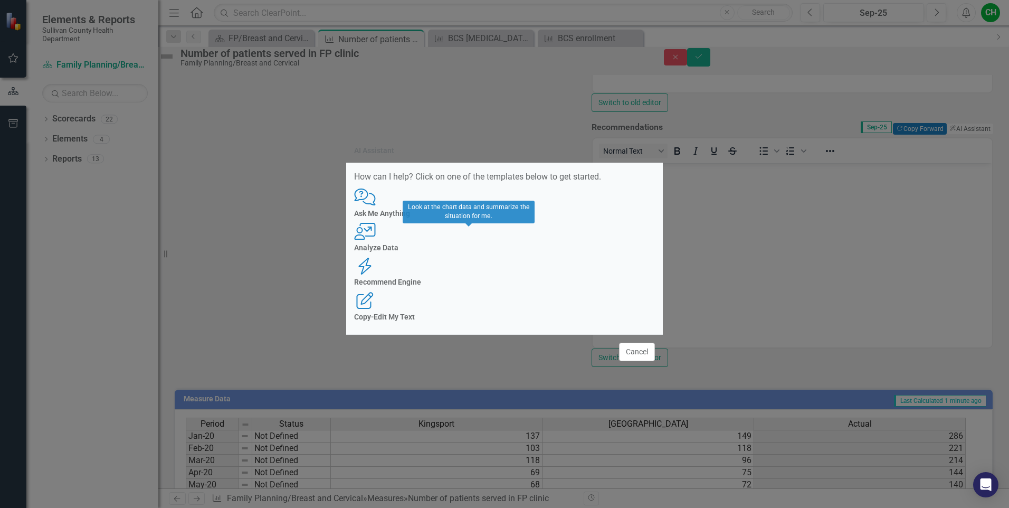
click at [460, 252] on div "Analyze Data" at bounding box center [504, 248] width 301 height 8
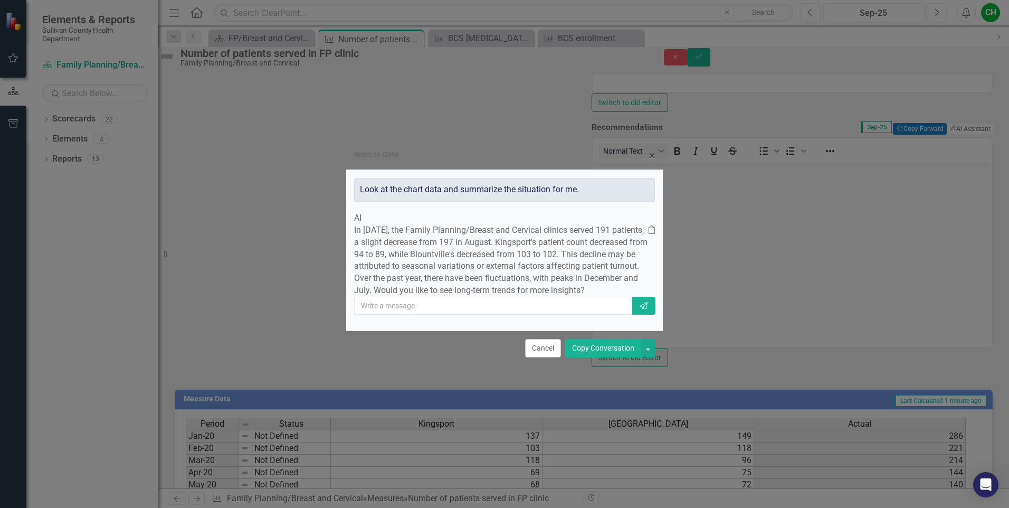
click at [610, 357] on button "Copy Conversation" at bounding box center [603, 348] width 76 height 18
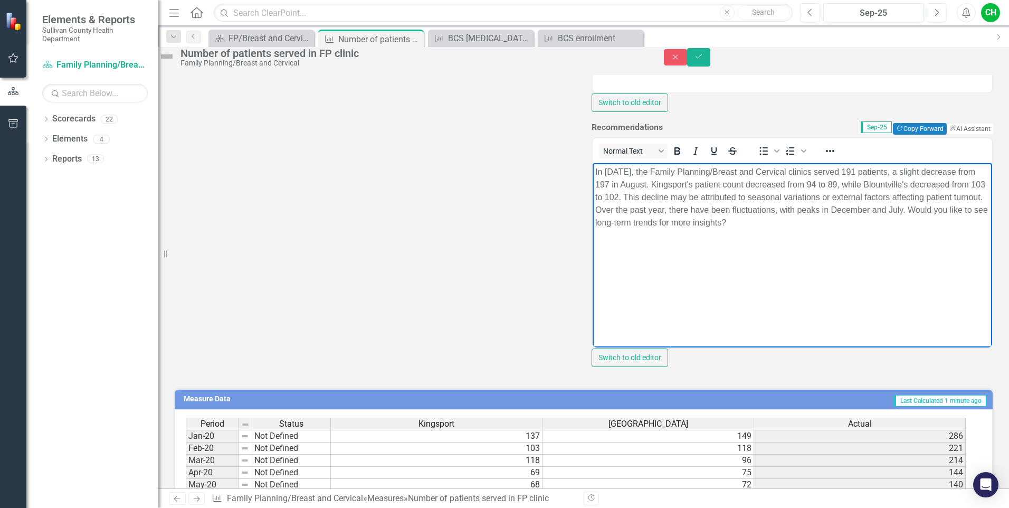
drag, startPoint x: 672, startPoint y: 221, endPoint x: 899, endPoint y: 228, distance: 227.1
click at [899, 228] on p "In [DATE], the Family Planning/Breast and Cervical clinics served 191 patients,…" at bounding box center [792, 196] width 394 height 63
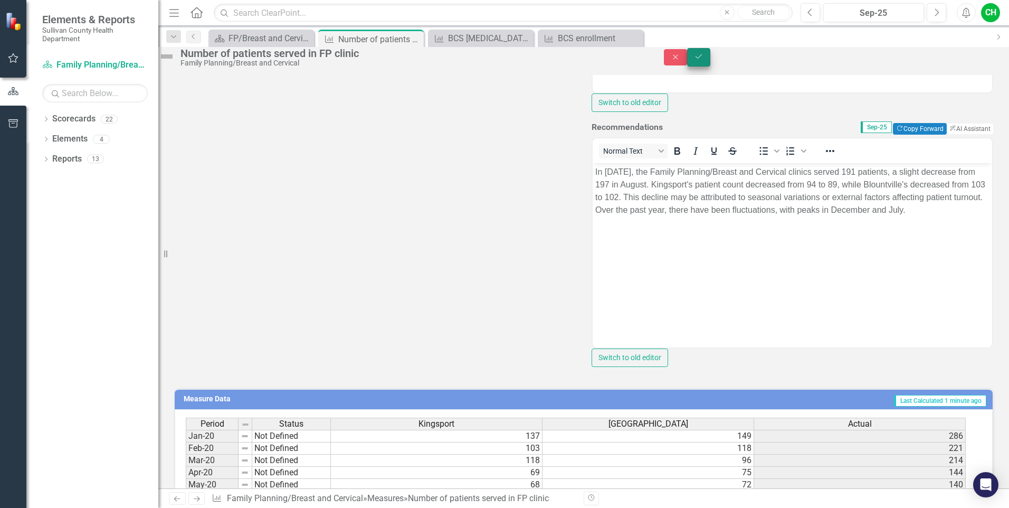
click at [710, 56] on button "Save" at bounding box center [698, 57] width 23 height 18
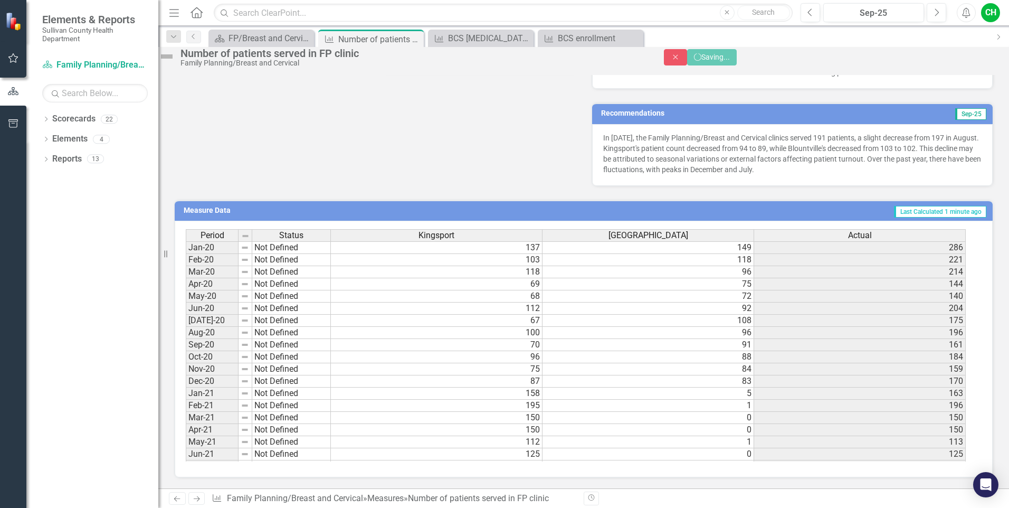
scroll to position [284, 0]
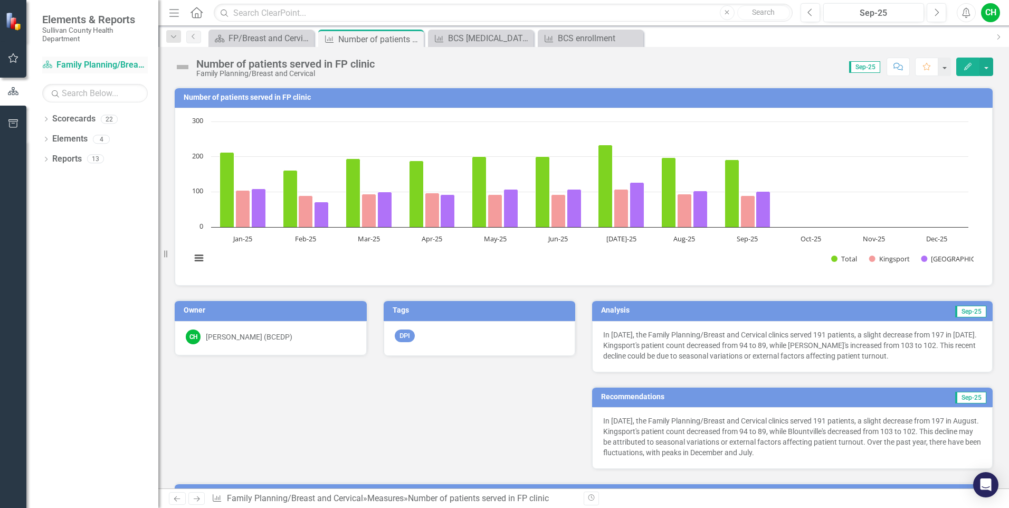
click at [72, 60] on link "Scorecard Family Planning/Breast and Cervical" at bounding box center [95, 65] width 106 height 12
